Goal: Task Accomplishment & Management: Use online tool/utility

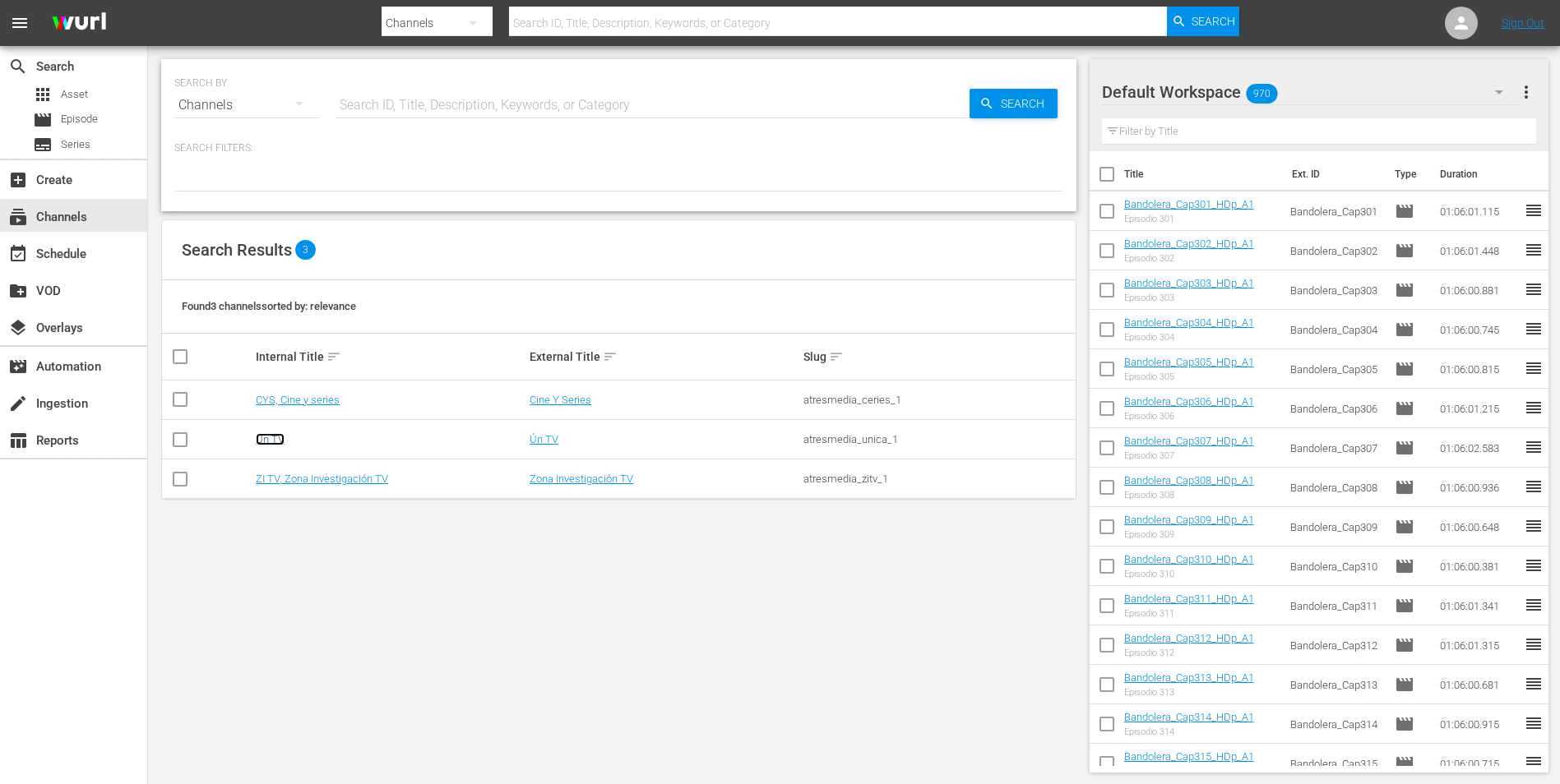
click at [276, 439] on link "Ún TV" at bounding box center [270, 439] width 29 height 12
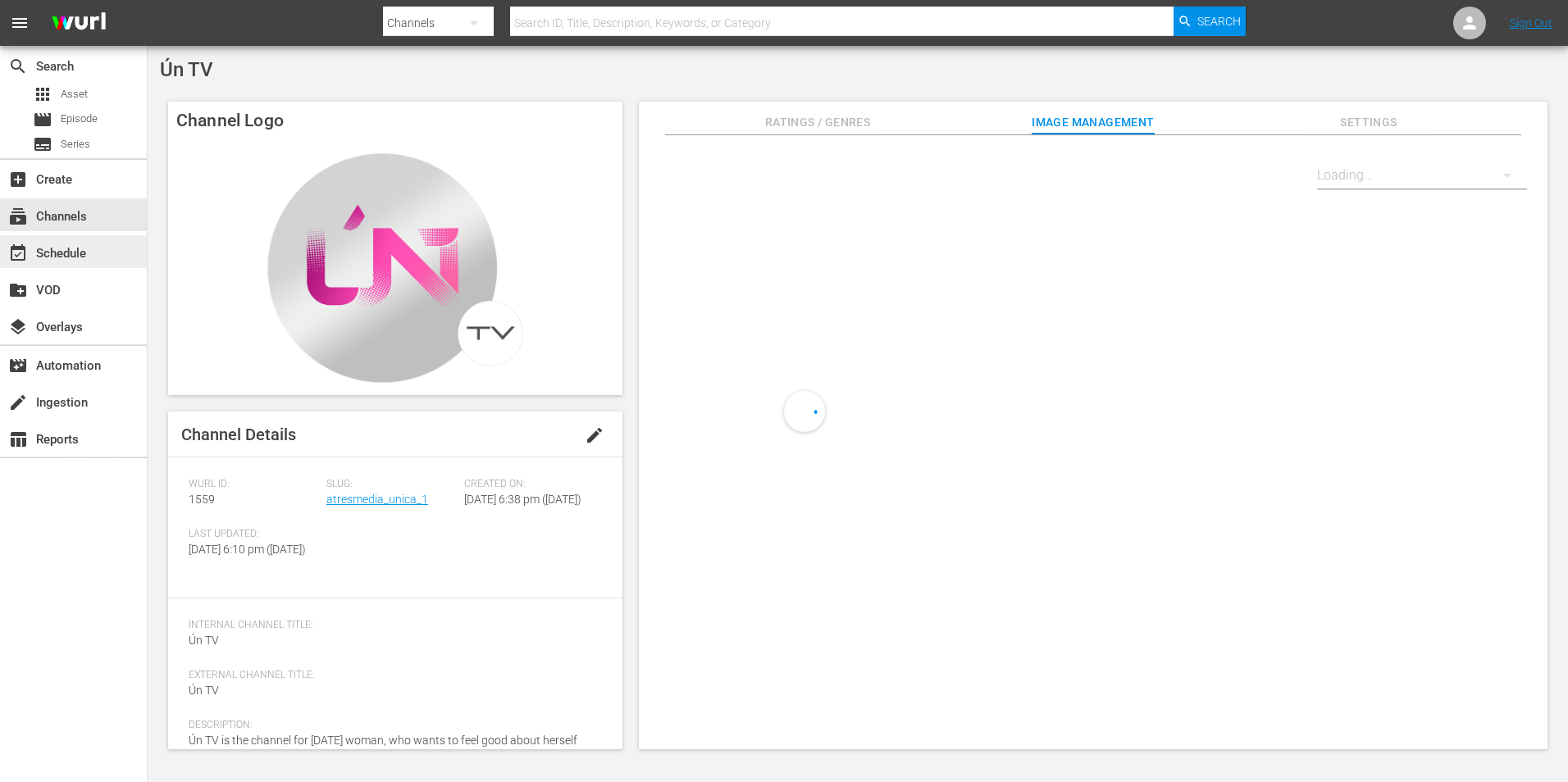
click at [84, 251] on div "event_available Schedule" at bounding box center [46, 251] width 92 height 15
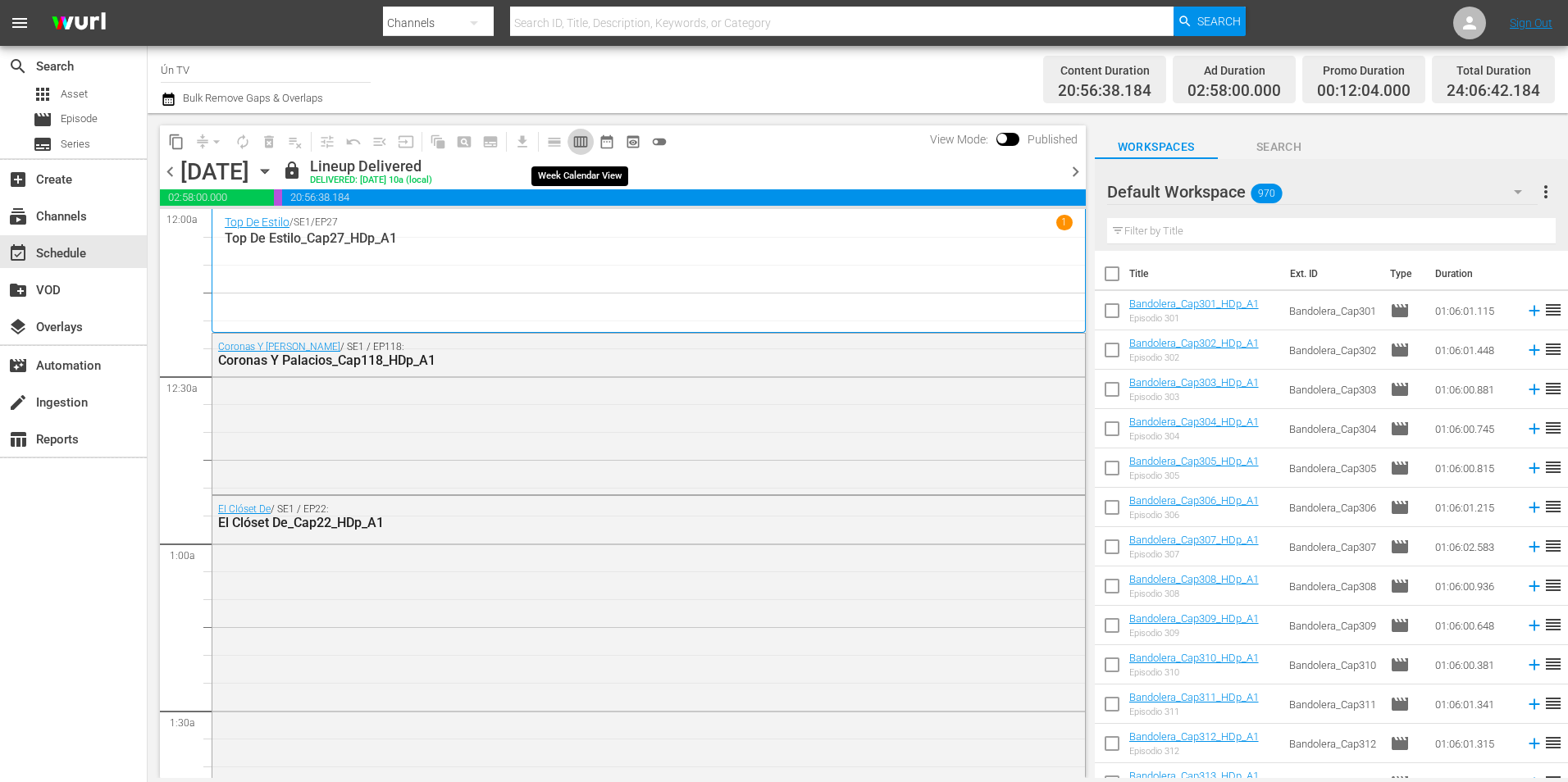
click at [576, 139] on span "calendar_view_week_outlined" at bounding box center [580, 141] width 16 height 16
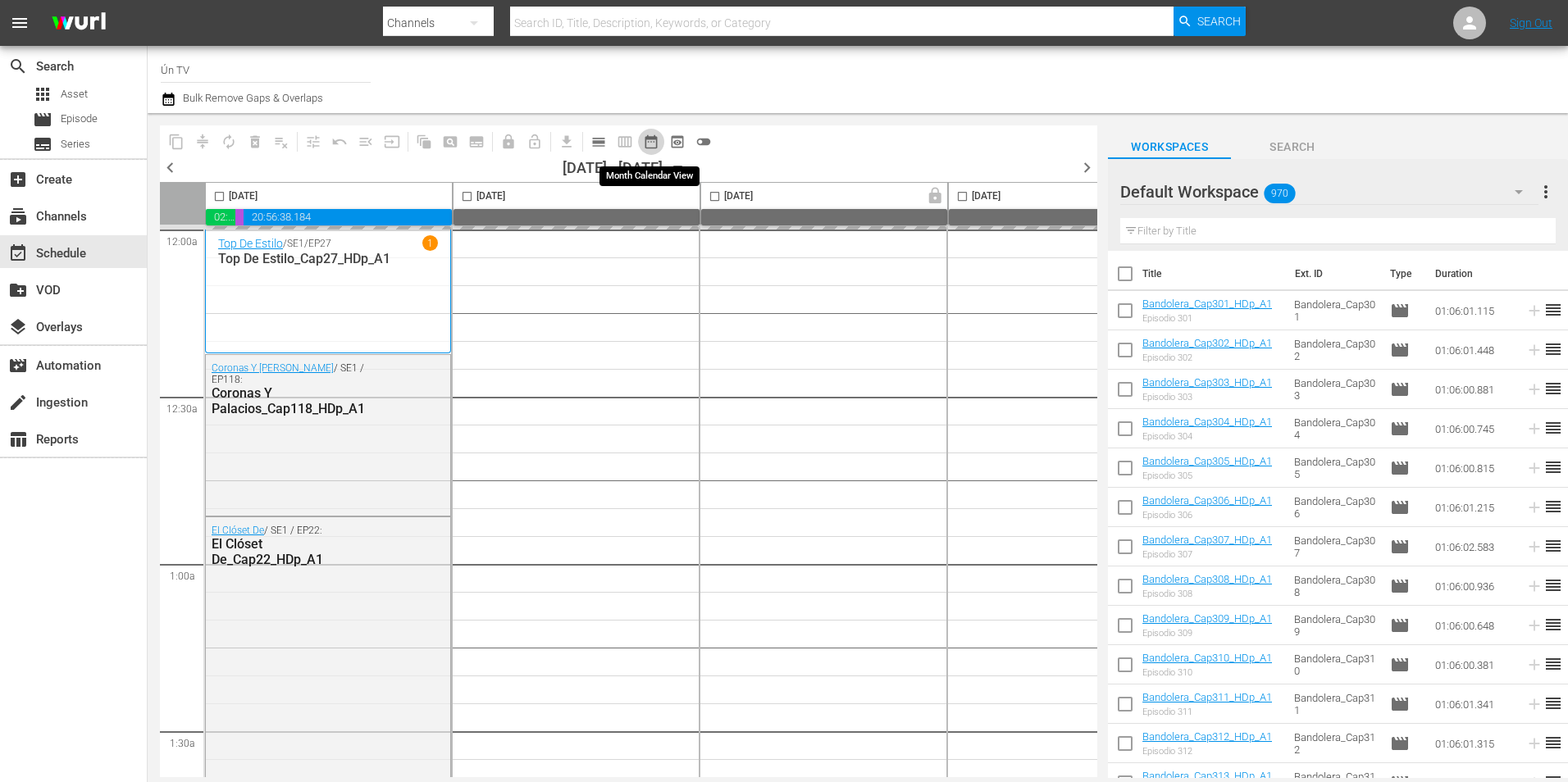
click at [652, 140] on span "date_range_outlined" at bounding box center [650, 141] width 16 height 16
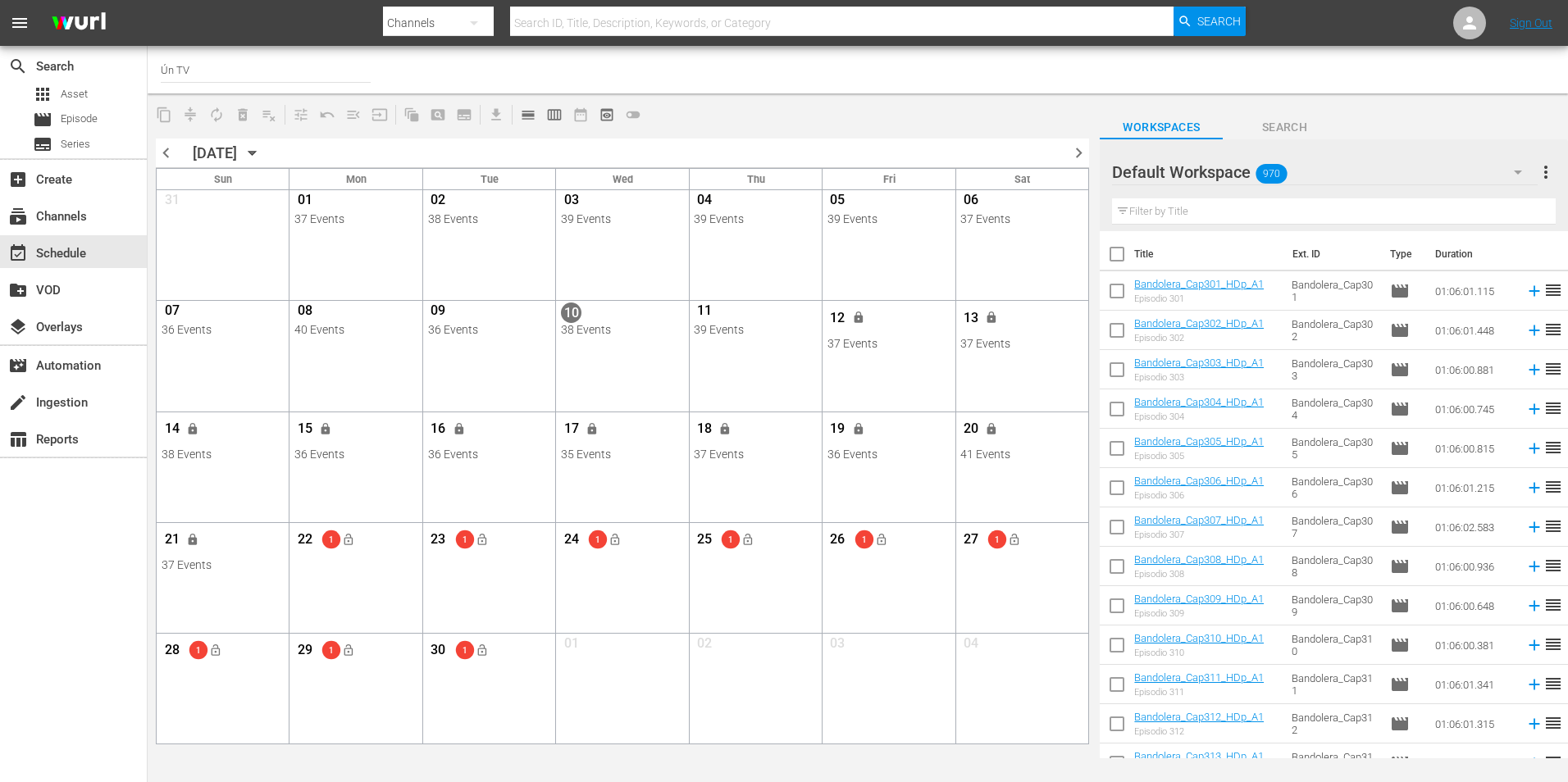
click at [262, 151] on icon "button" at bounding box center [252, 153] width 18 height 18
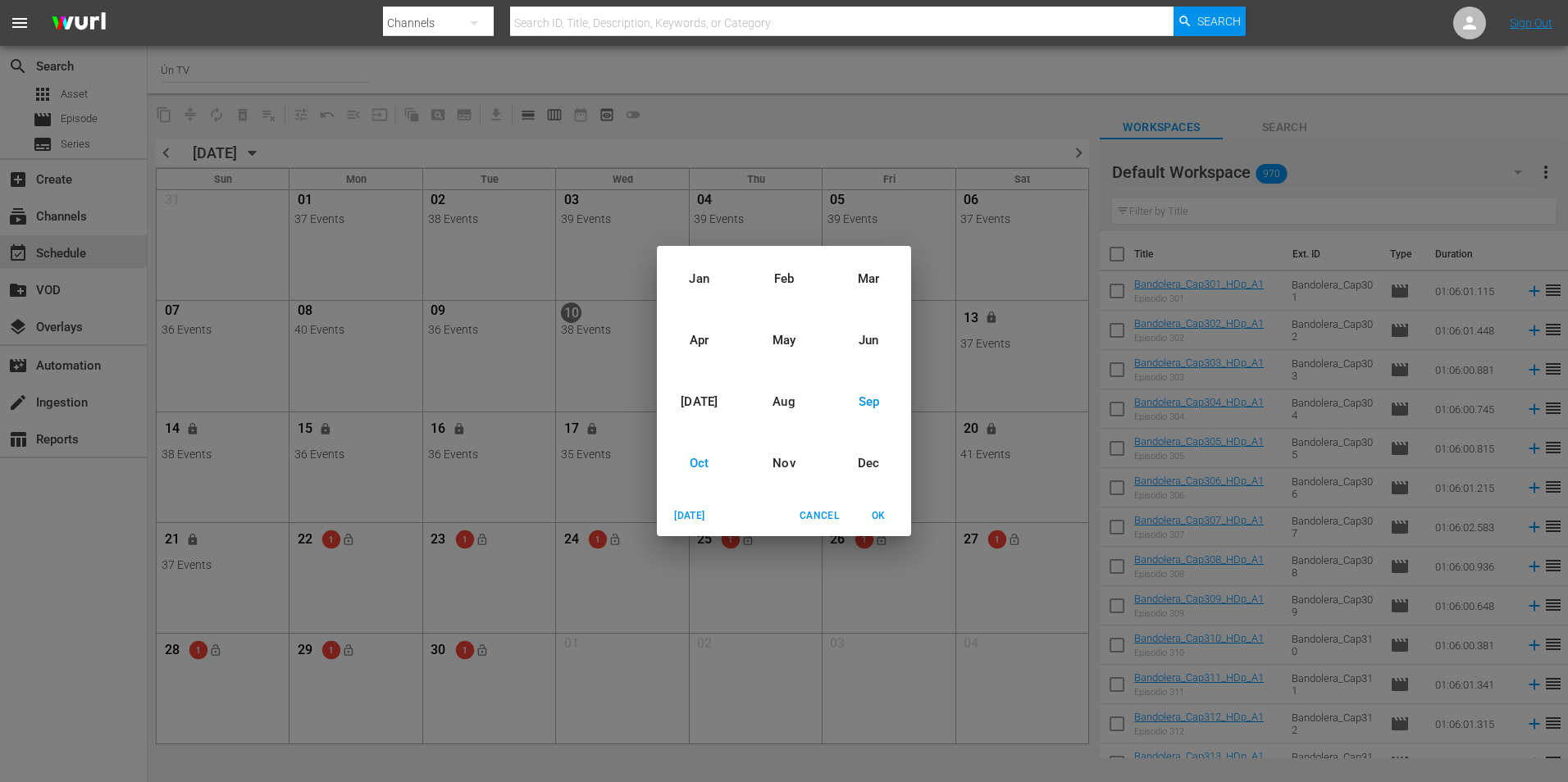
click at [711, 466] on div "Oct" at bounding box center [699, 463] width 84 height 61
click at [882, 509] on span "OK" at bounding box center [878, 516] width 40 height 17
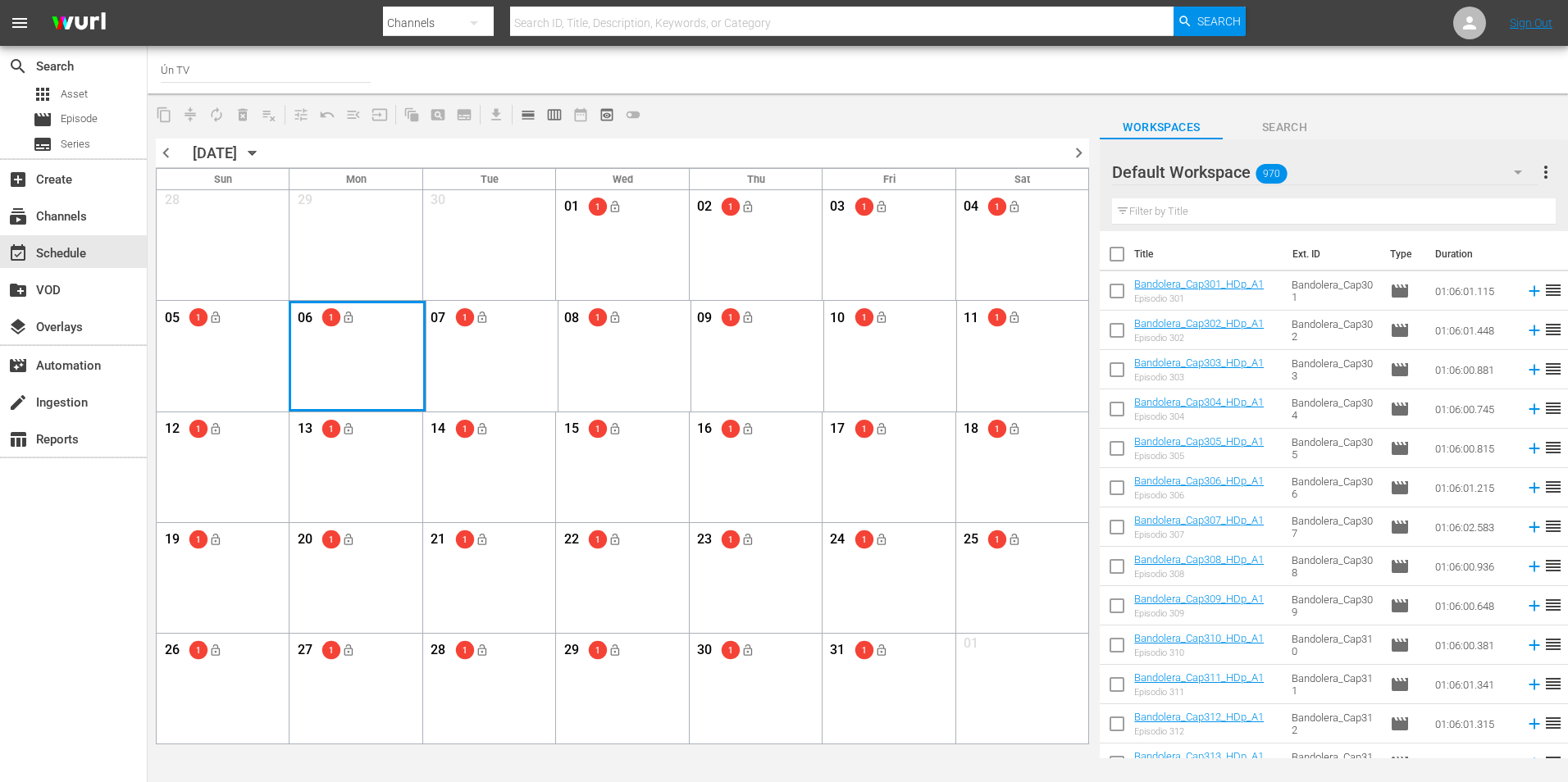
click at [332, 365] on div "Month View" at bounding box center [356, 356] width 137 height 110
click at [364, 369] on div "Month View" at bounding box center [356, 356] width 137 height 110
click at [327, 335] on div "06 1 lock_open" at bounding box center [356, 320] width 123 height 34
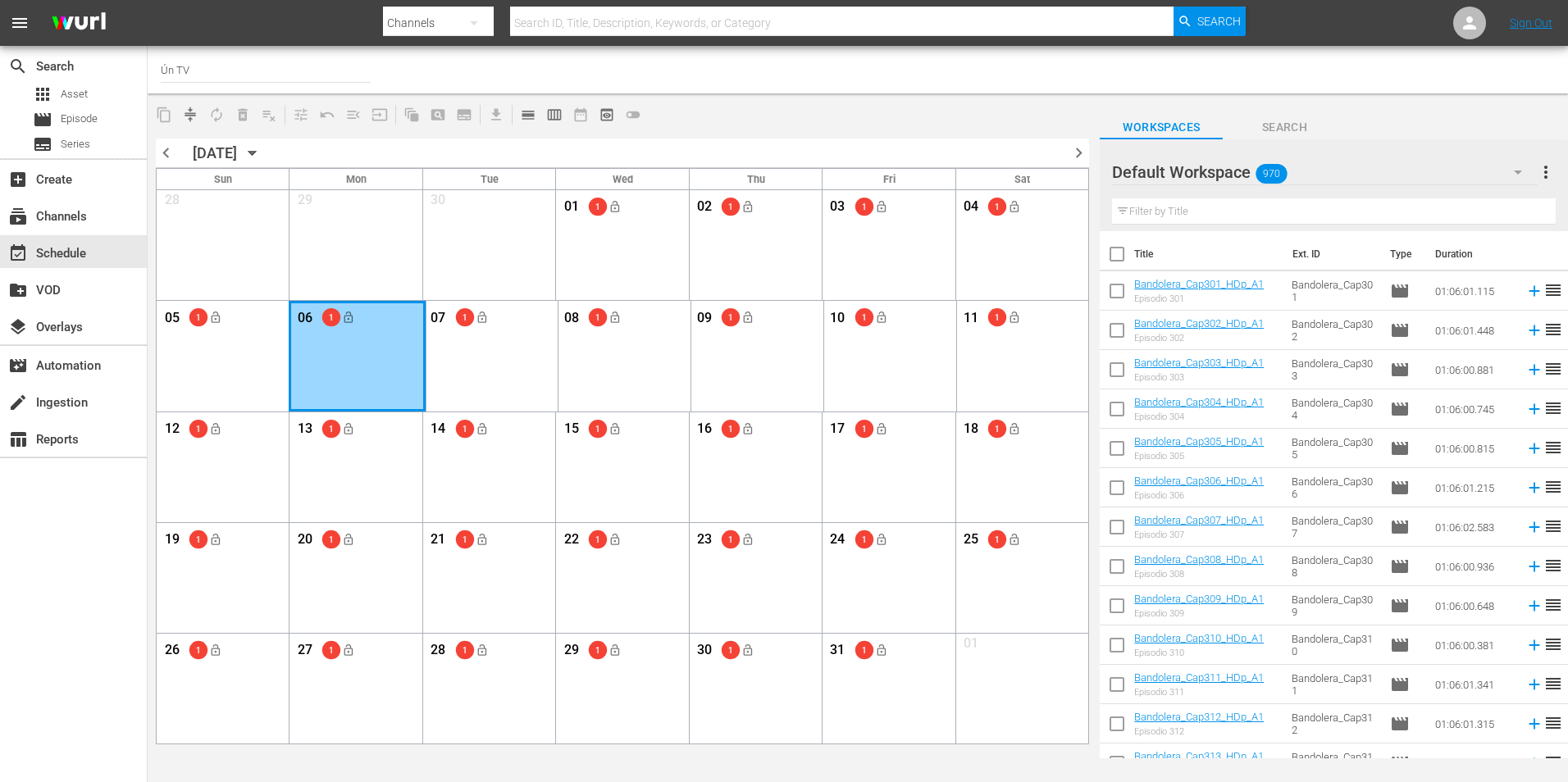
click at [358, 351] on div "Month View" at bounding box center [356, 356] width 137 height 110
click at [177, 158] on div "chevron_left [DATE] [DATE] chevron_right" at bounding box center [623, 153] width 933 height 29
click at [173, 152] on span "chevron_left" at bounding box center [166, 153] width 21 height 21
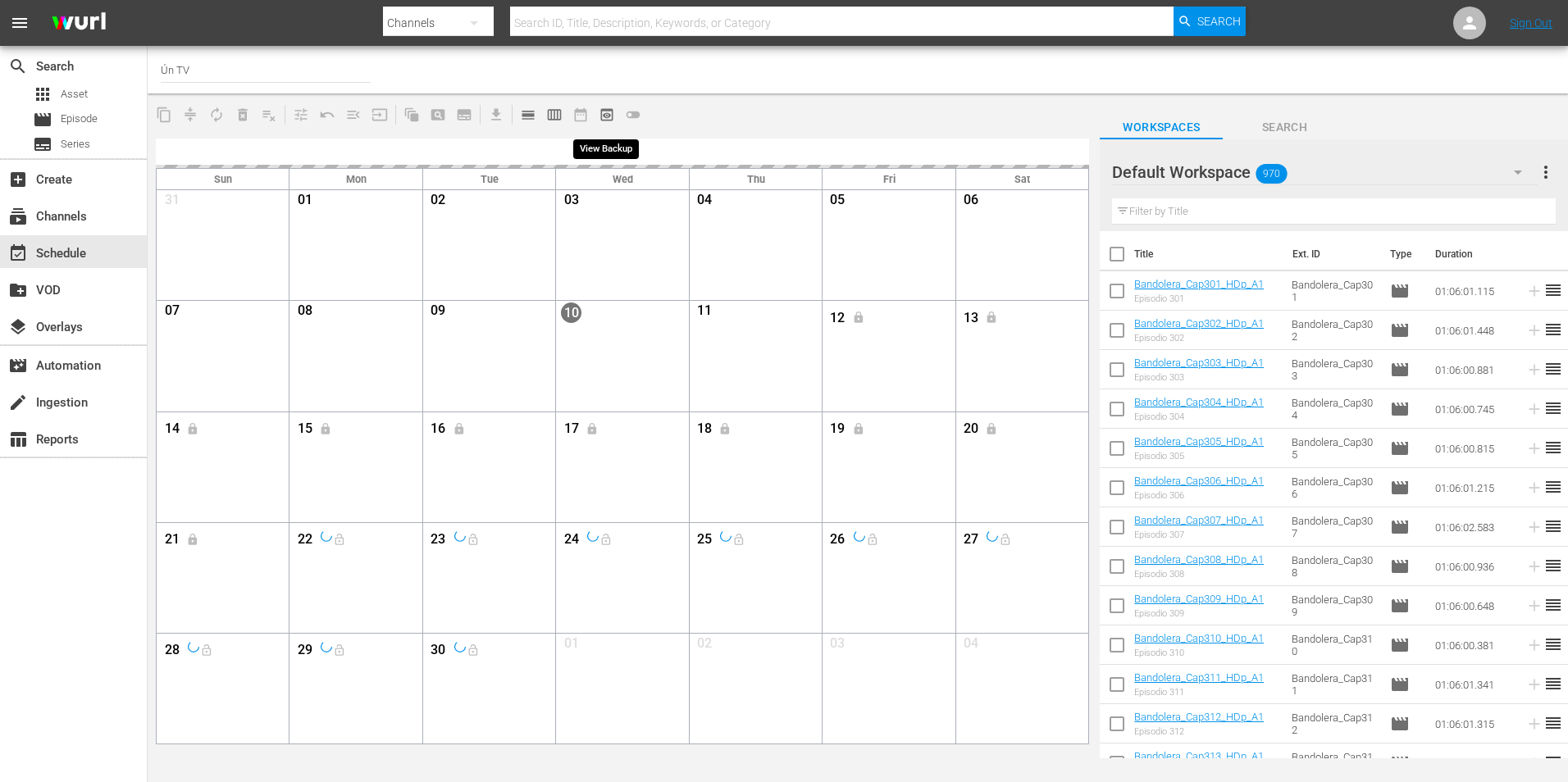
click at [608, 110] on span "preview_outlined" at bounding box center [606, 115] width 16 height 16
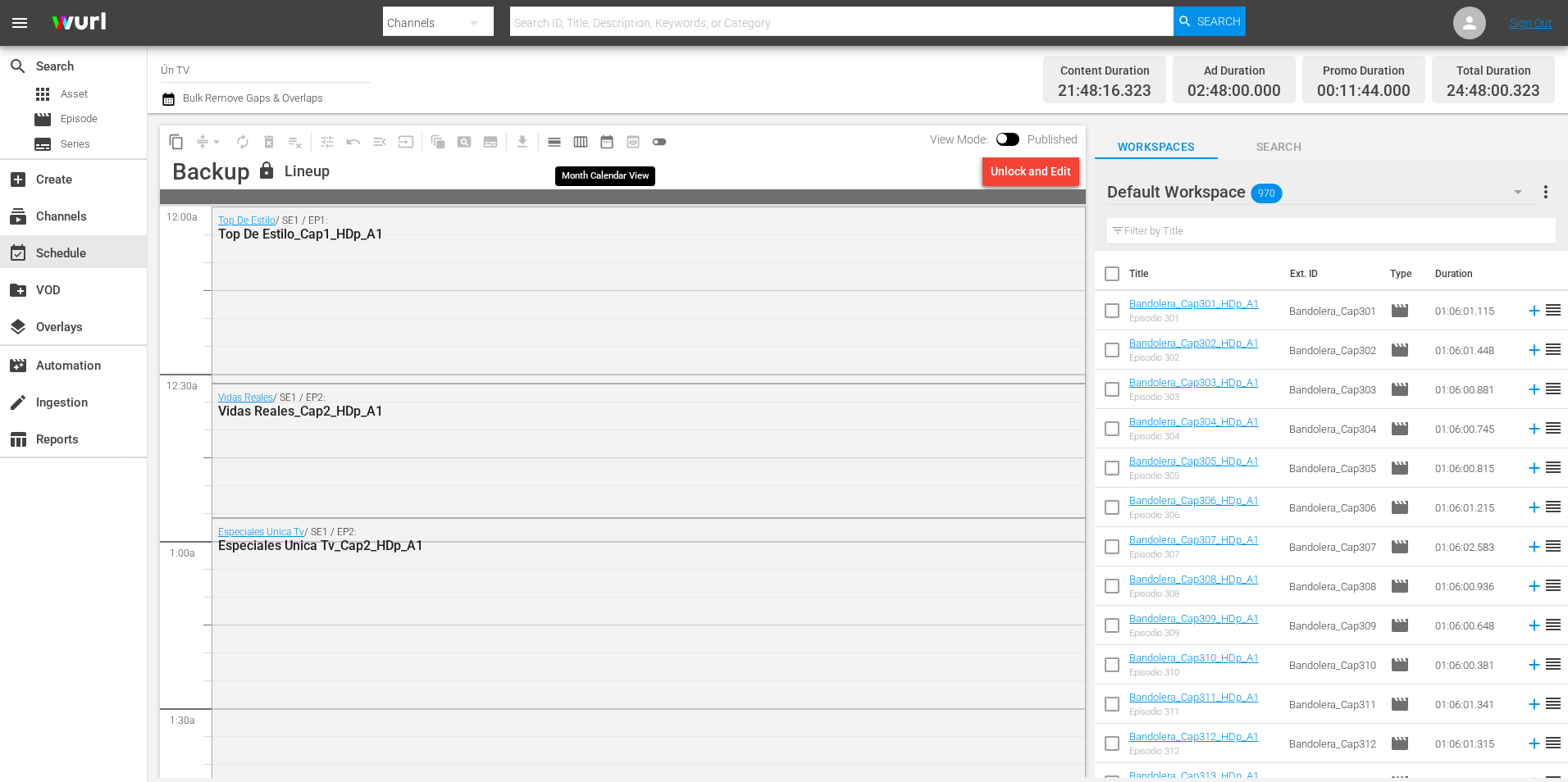
click at [600, 144] on span "date_range_outlined" at bounding box center [606, 141] width 16 height 16
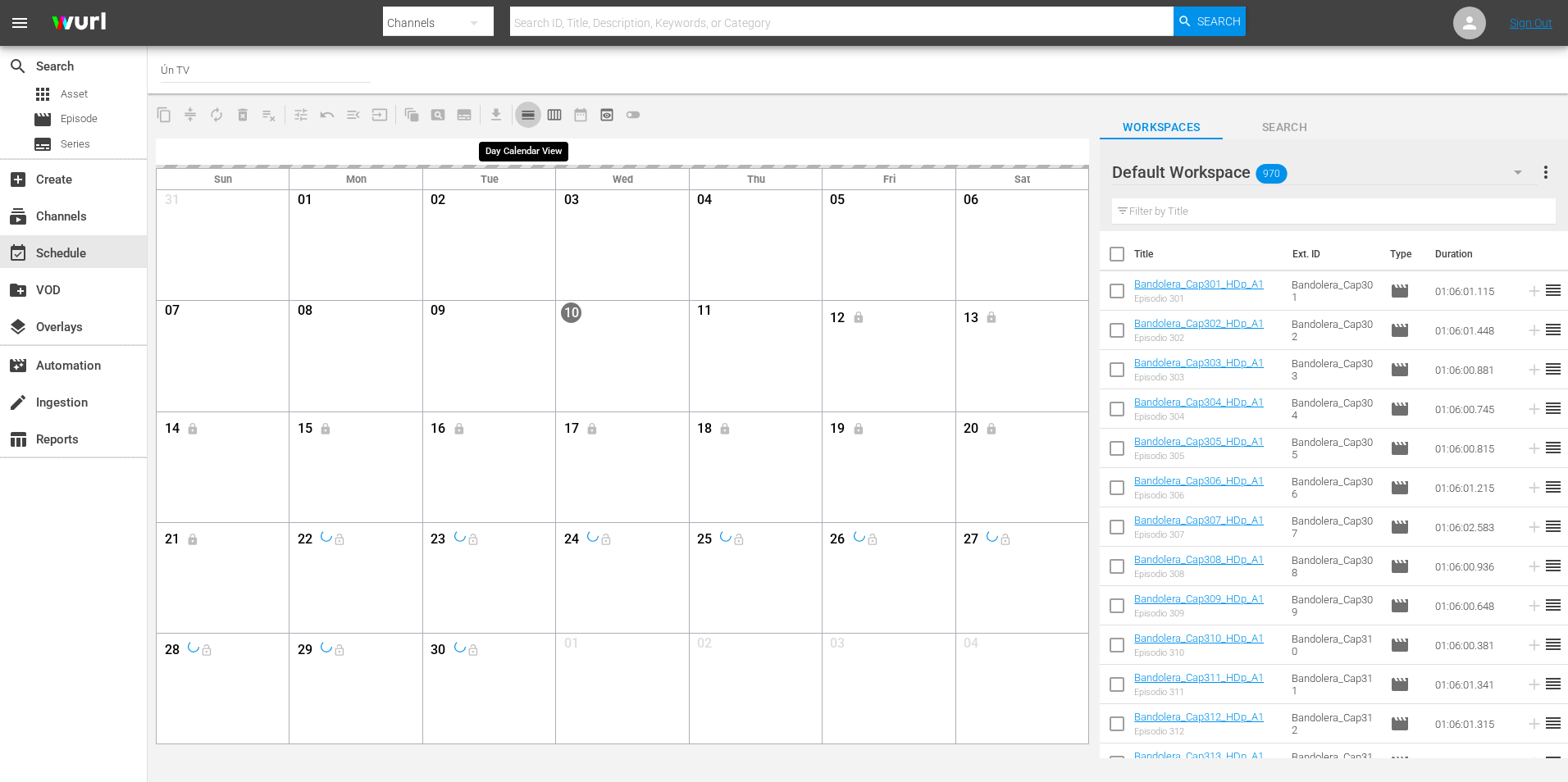
click at [524, 115] on span "calendar_view_day_outlined" at bounding box center [528, 115] width 16 height 16
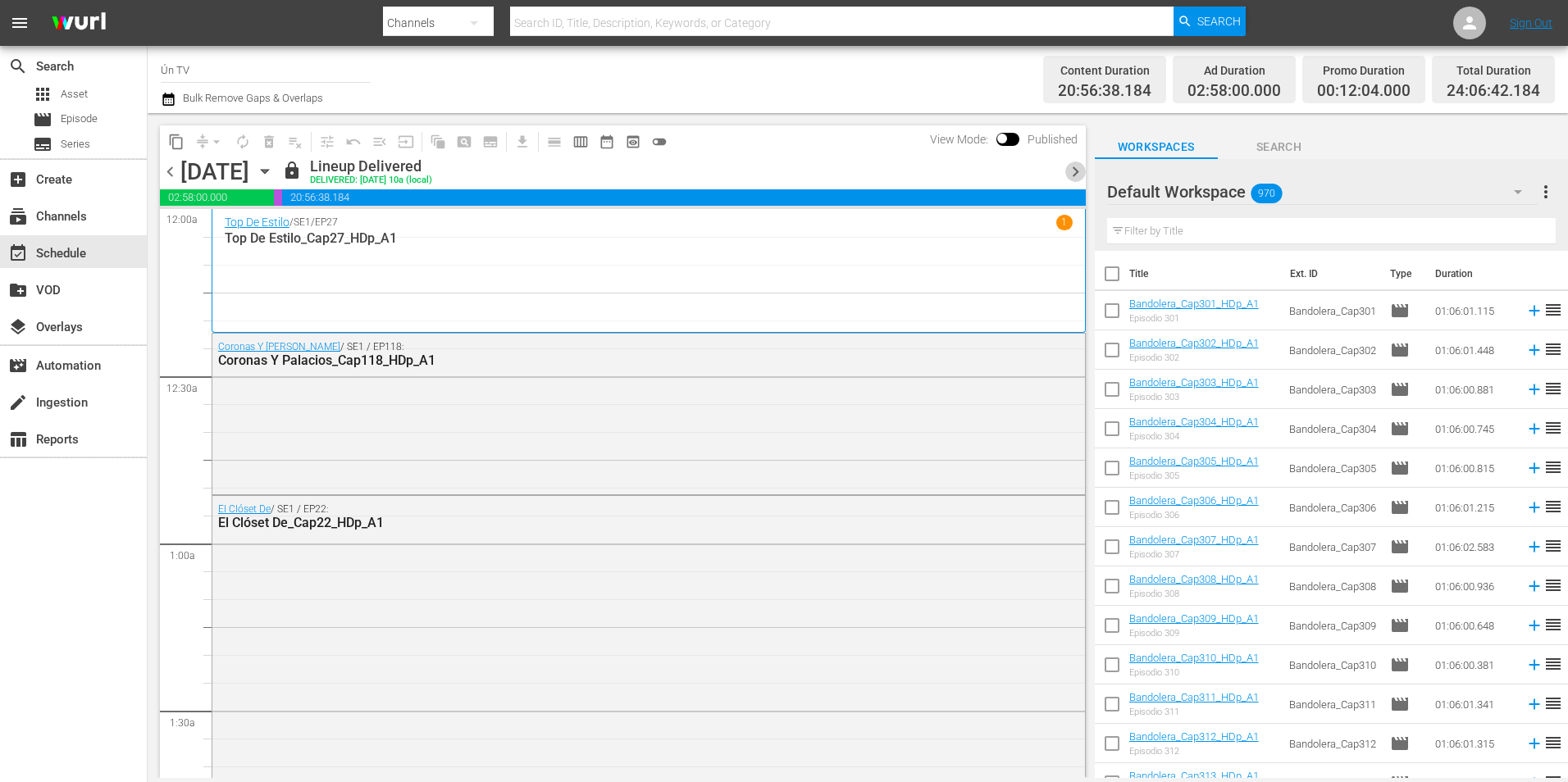
click at [1075, 165] on span "chevron_right" at bounding box center [1075, 172] width 21 height 21
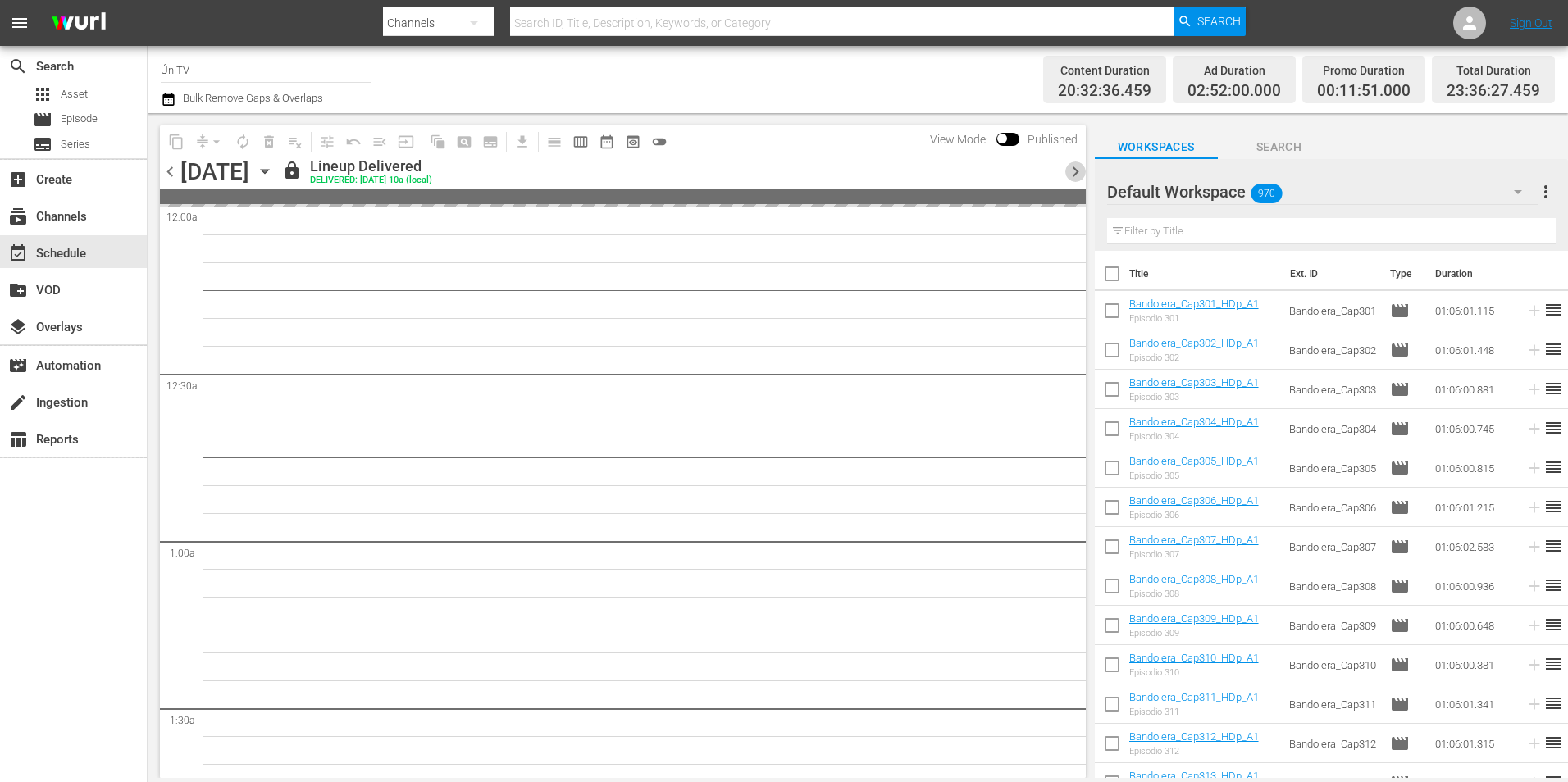
click at [1073, 165] on span "chevron_right" at bounding box center [1075, 172] width 21 height 21
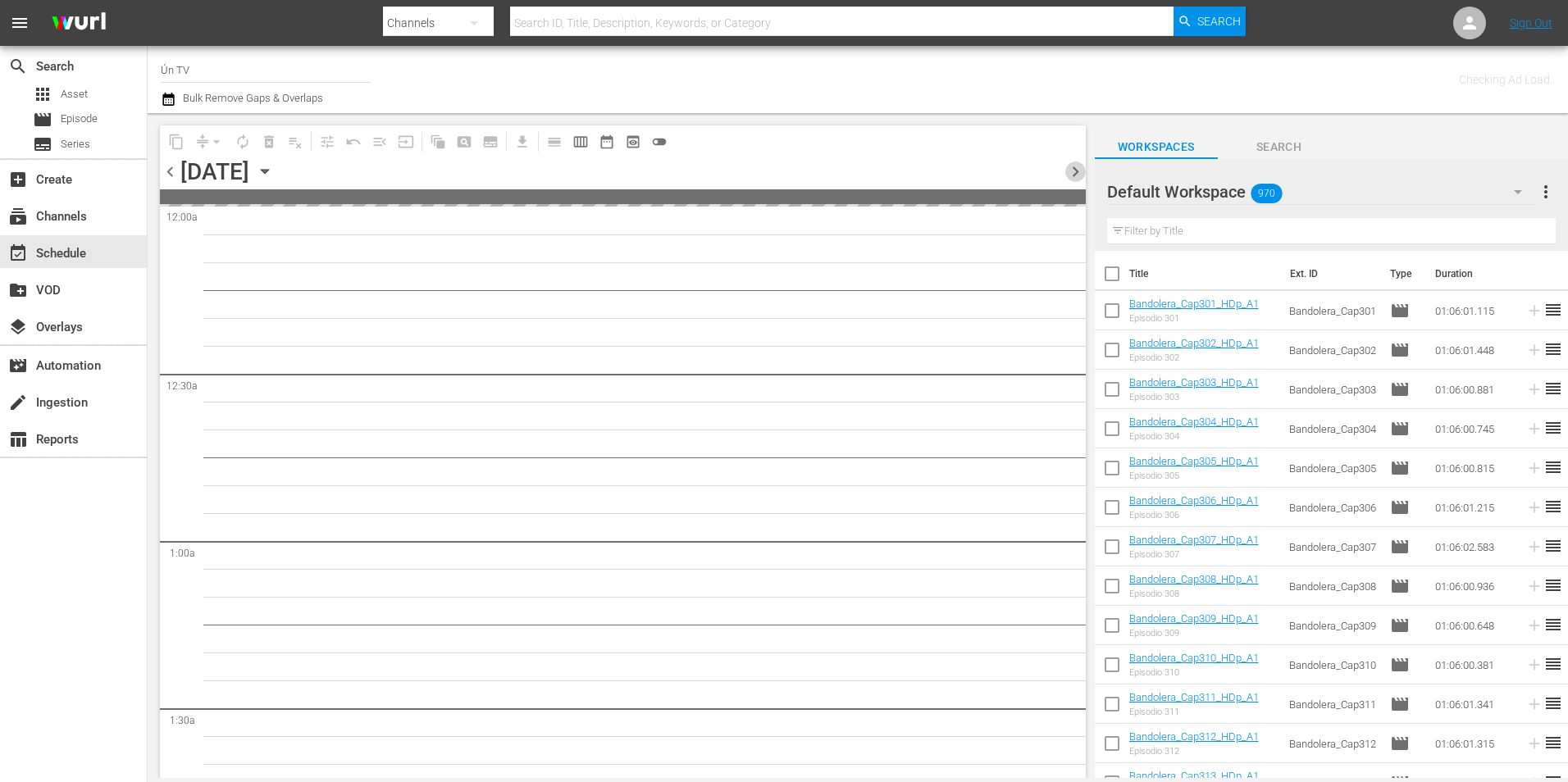
click at [1072, 165] on span "chevron_right" at bounding box center [1075, 172] width 21 height 21
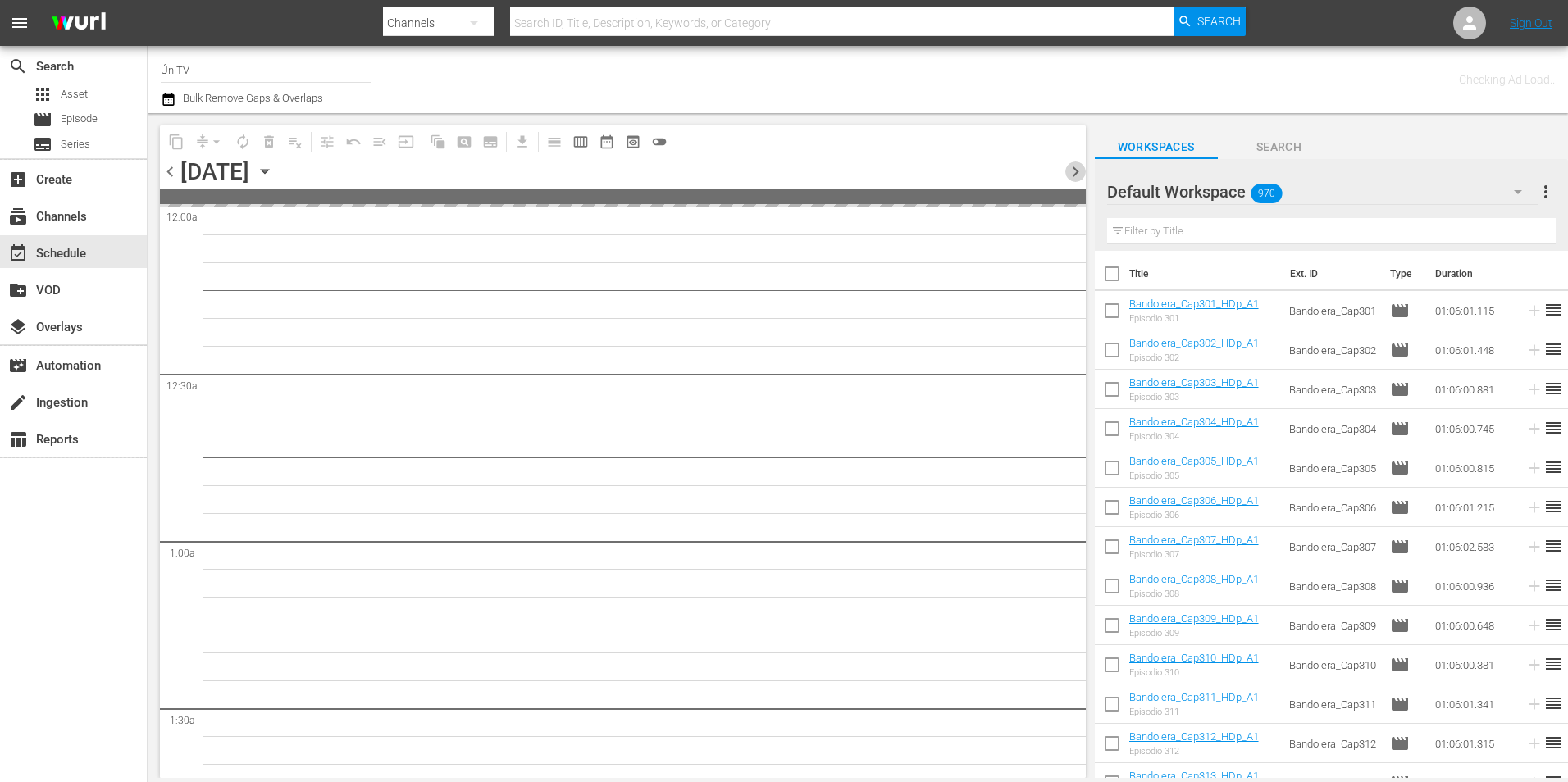
click at [1072, 165] on span "chevron_right" at bounding box center [1075, 172] width 21 height 21
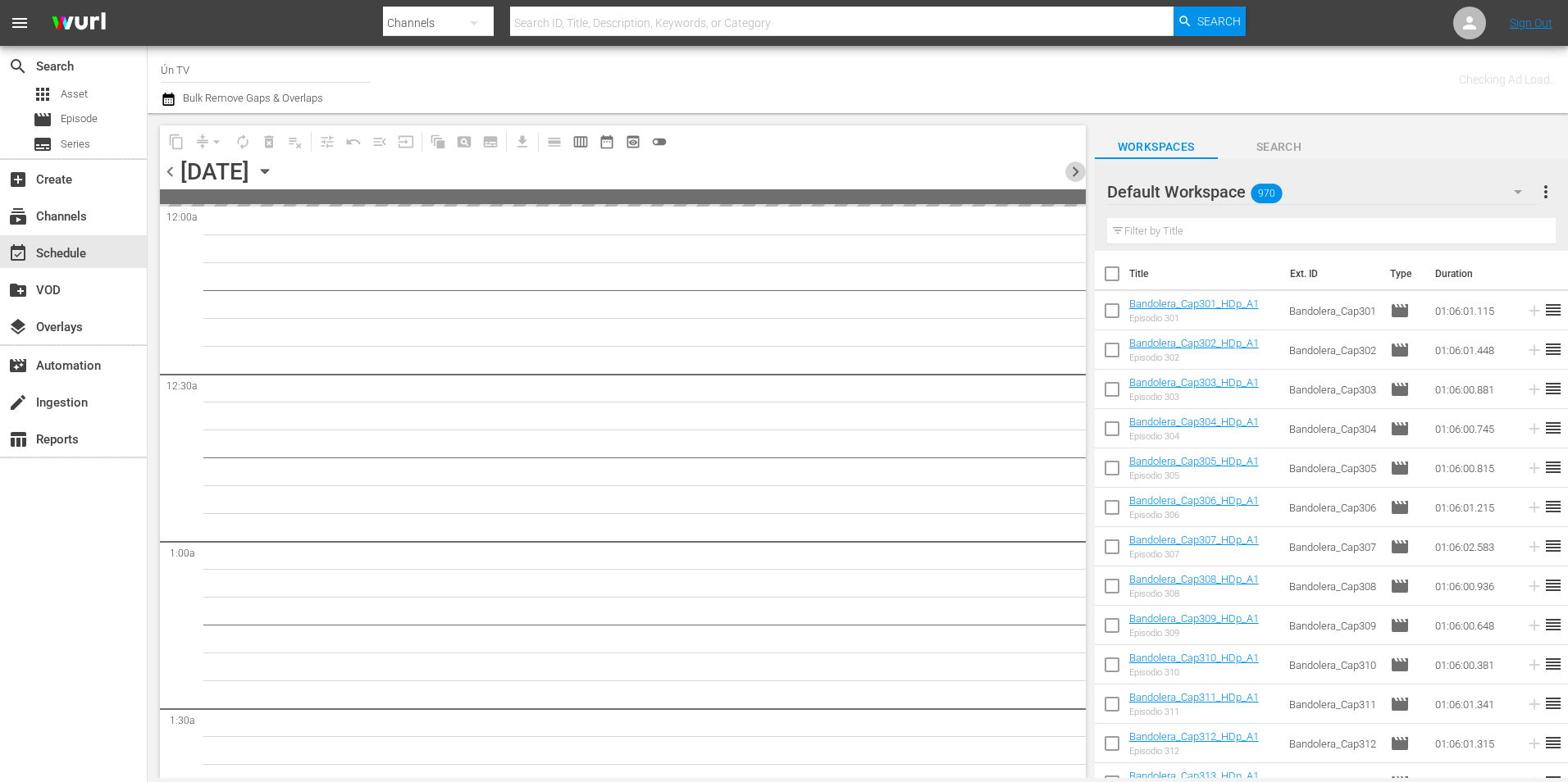
click at [1072, 165] on span "chevron_right" at bounding box center [1075, 172] width 21 height 21
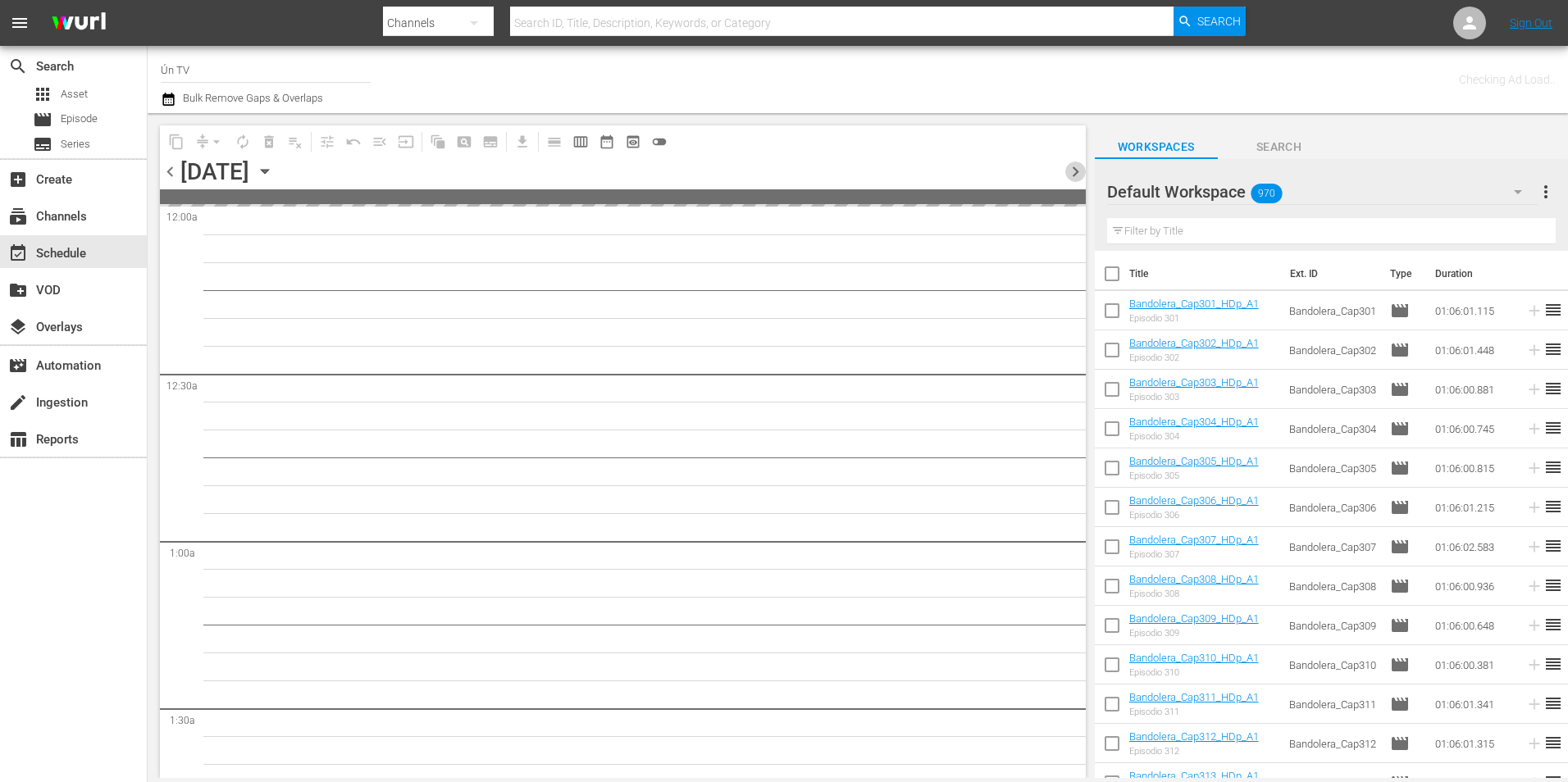
click at [1072, 165] on span "chevron_right" at bounding box center [1075, 172] width 21 height 21
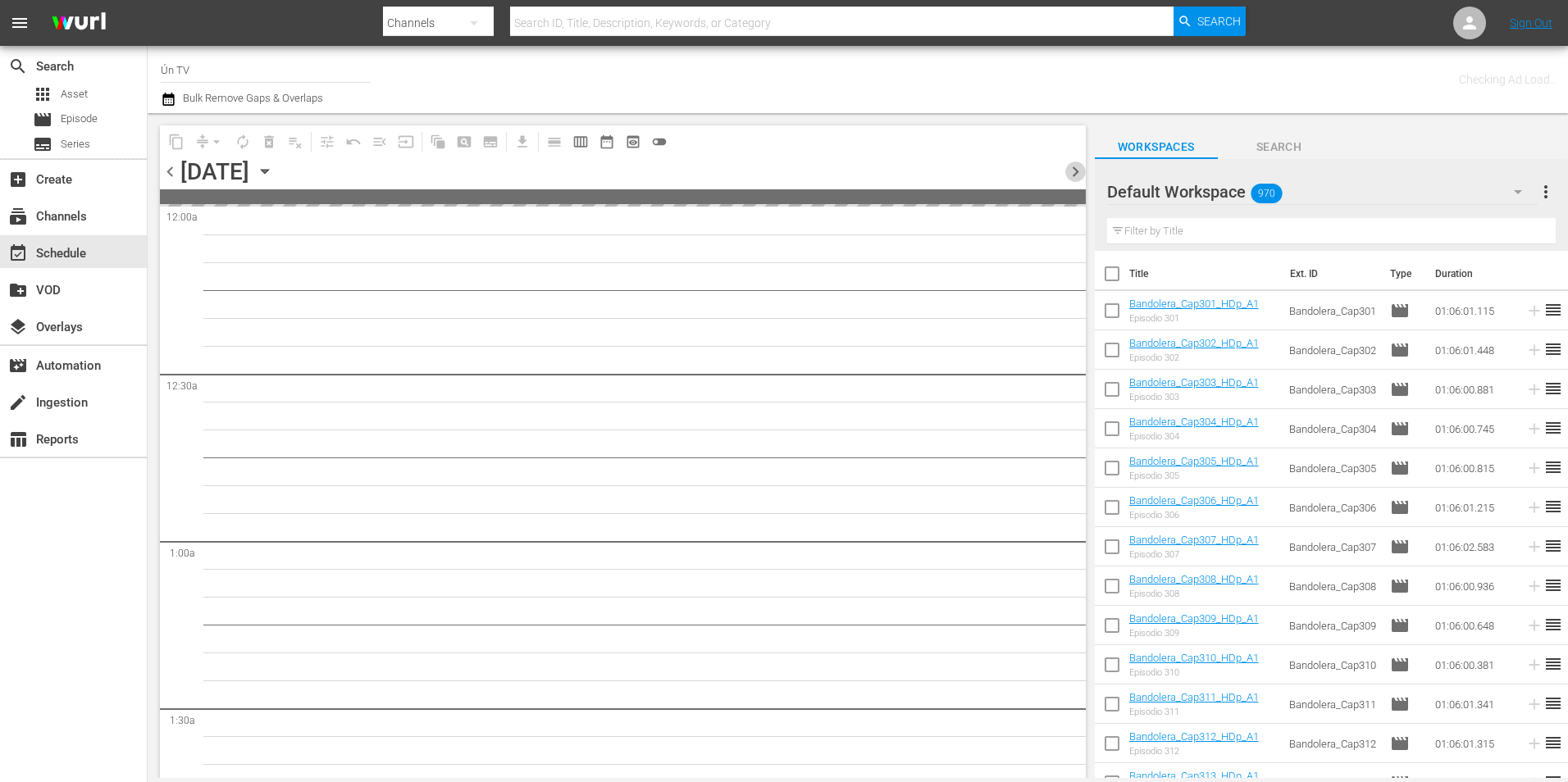
click at [1072, 165] on span "chevron_right" at bounding box center [1075, 172] width 21 height 21
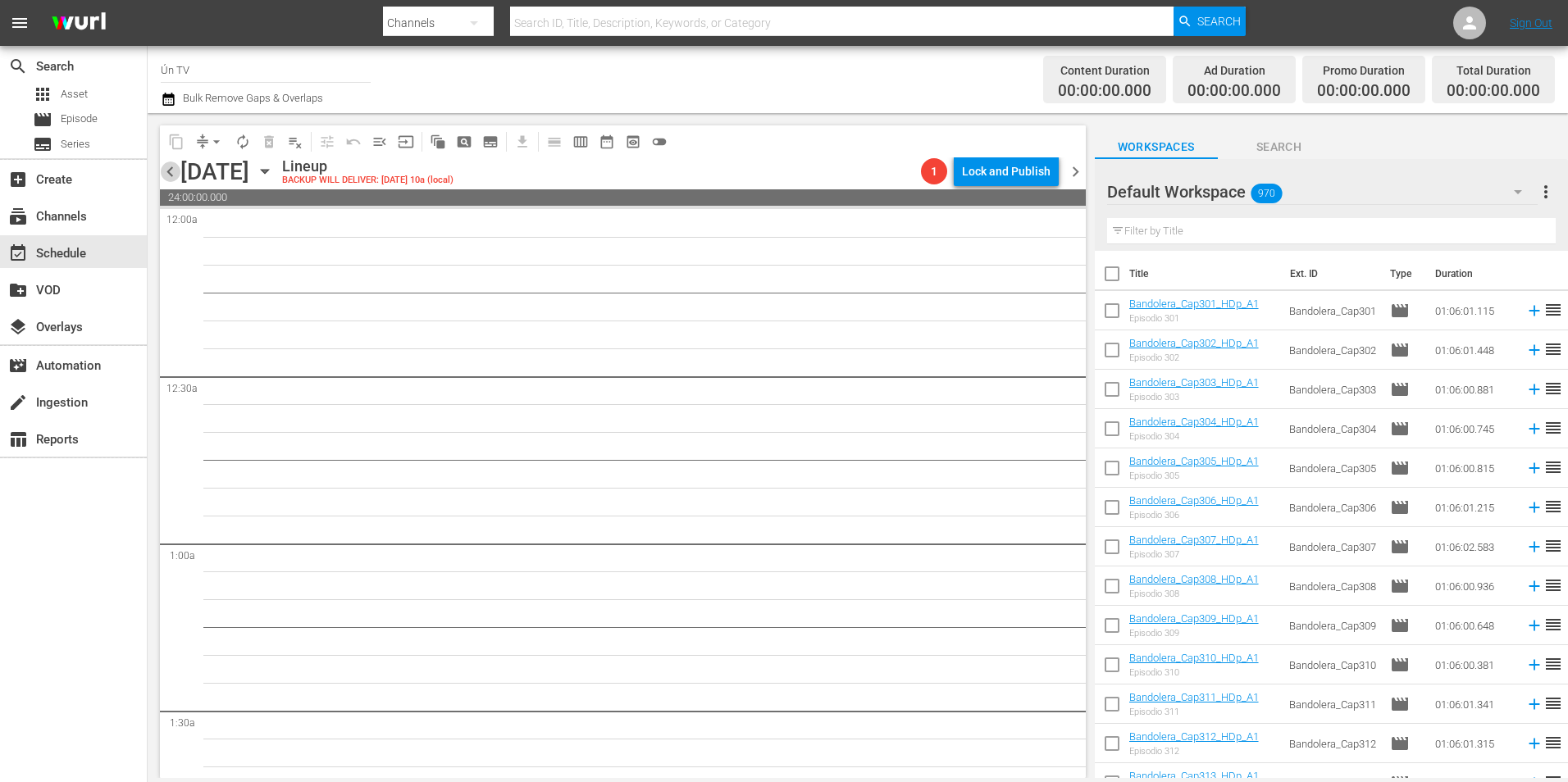
click at [175, 166] on span "chevron_left" at bounding box center [170, 172] width 21 height 21
click at [1067, 169] on span "chevron_right" at bounding box center [1075, 172] width 21 height 21
